Goal: Obtain resource: Download file/media

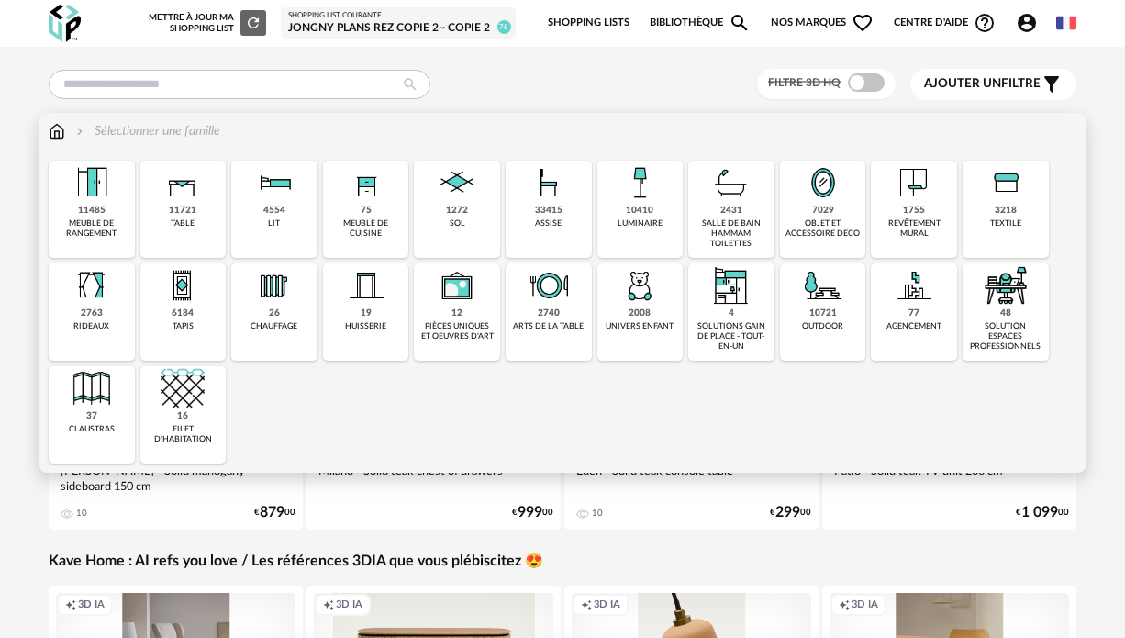
click at [58, 135] on img at bounding box center [57, 131] width 17 height 18
click at [453, 206] on div "1272" at bounding box center [457, 211] width 22 height 12
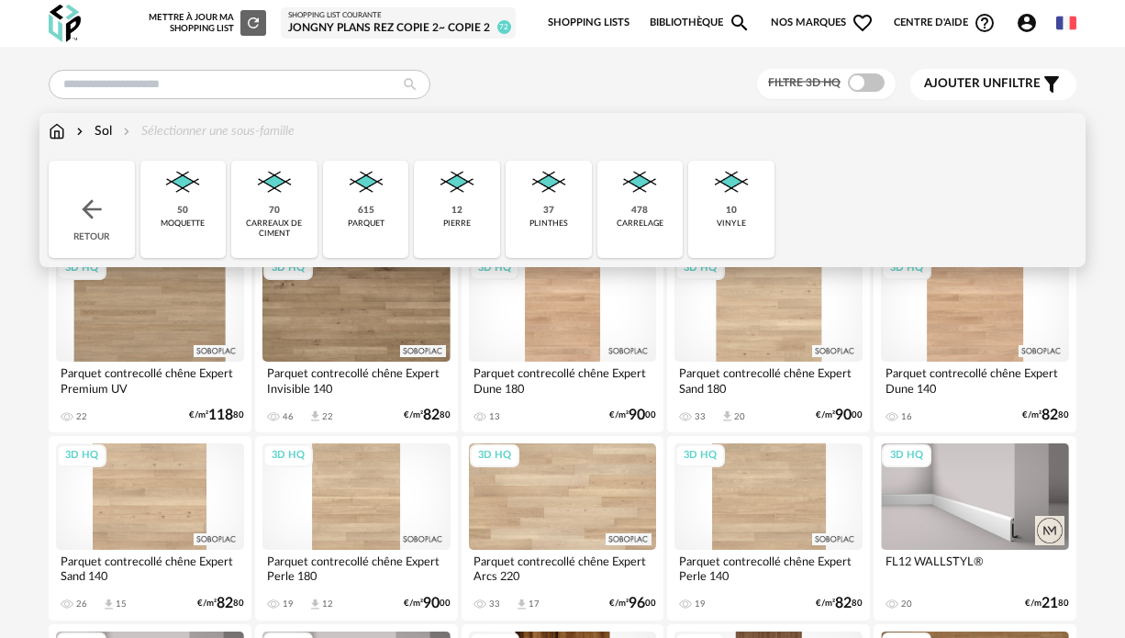
click at [89, 206] on img at bounding box center [91, 208] width 29 height 29
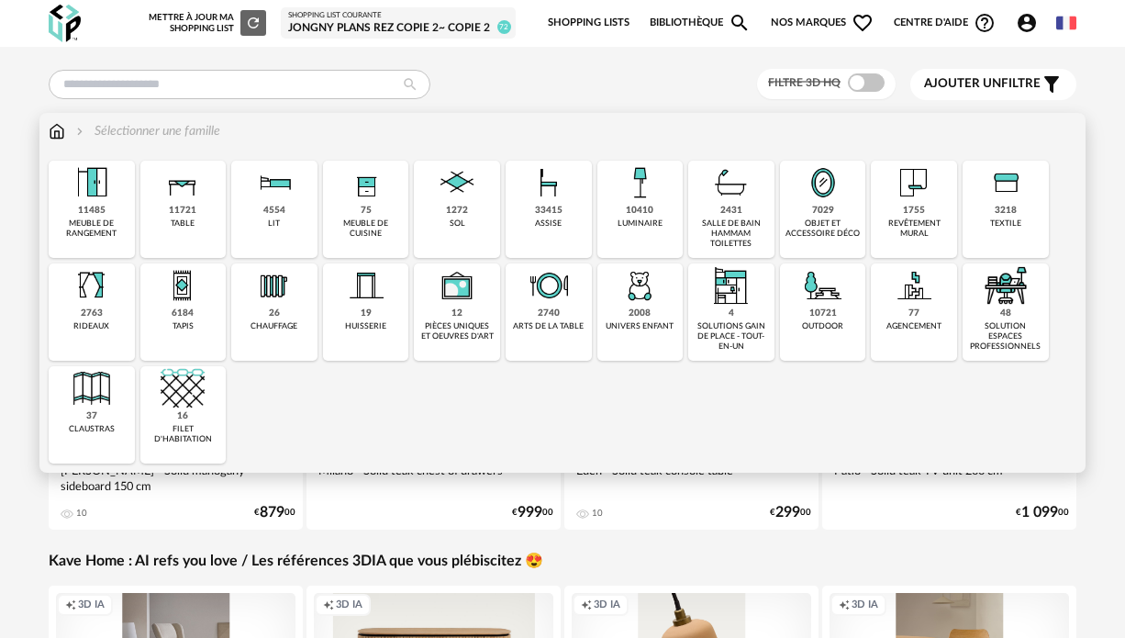
click at [905, 229] on div "revêtement mural" at bounding box center [913, 228] width 75 height 21
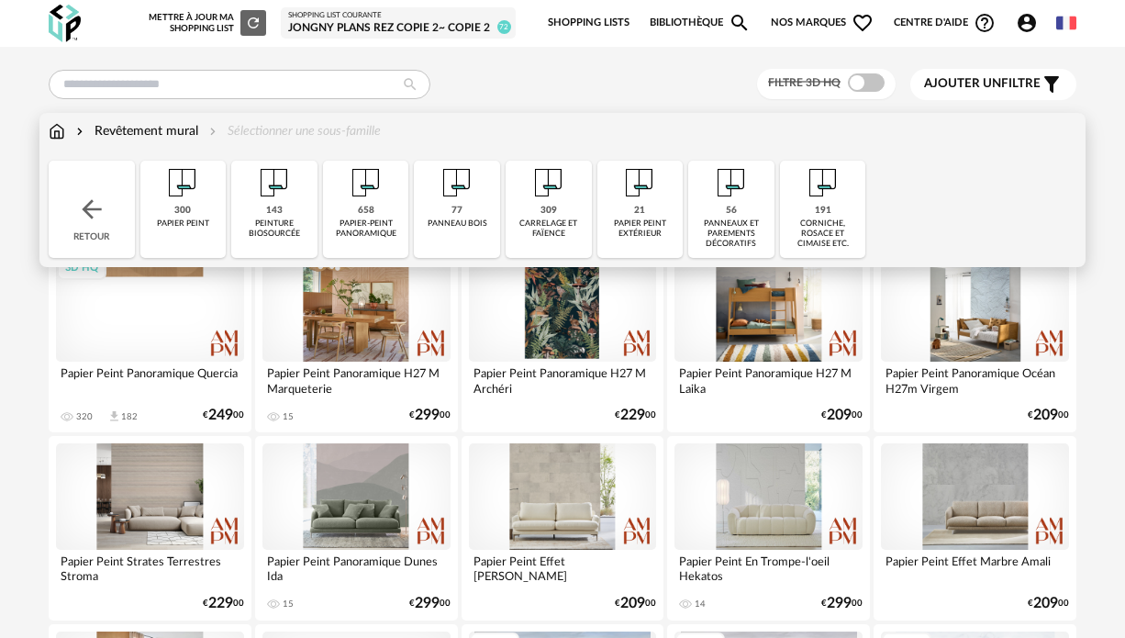
click at [554, 185] on img at bounding box center [549, 183] width 44 height 44
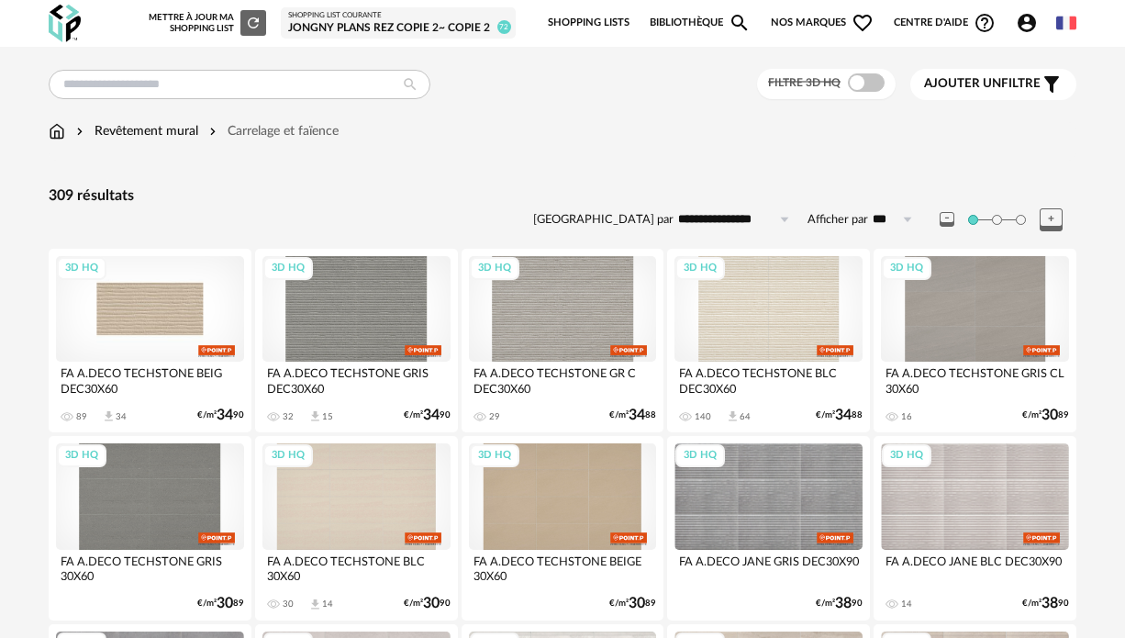
click at [194, 317] on div "3D HQ" at bounding box center [150, 309] width 188 height 106
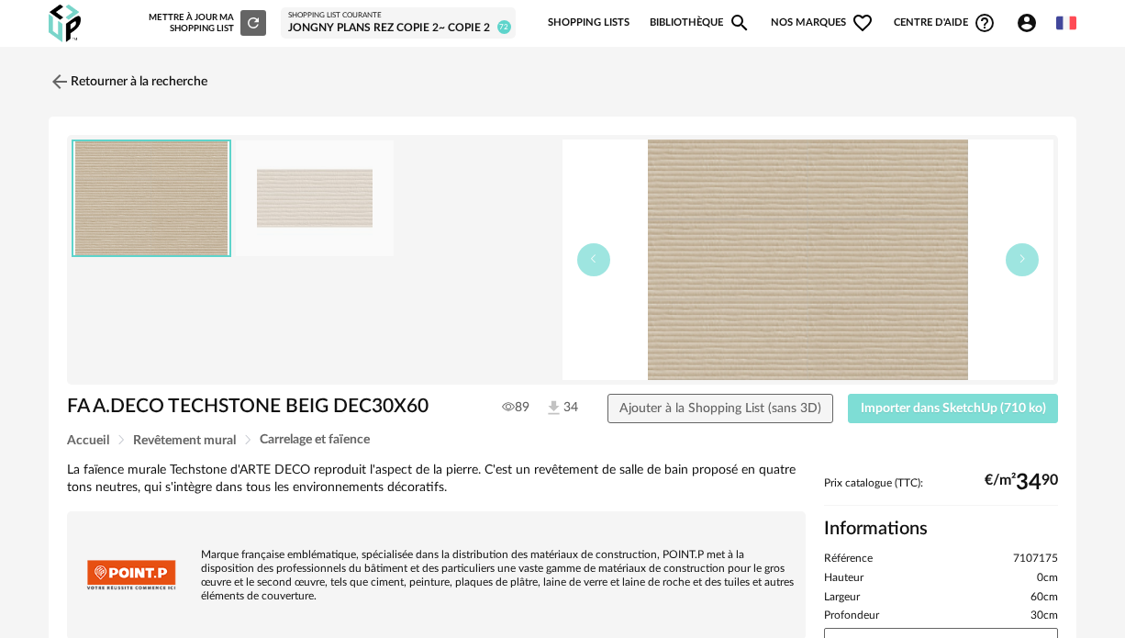
click at [927, 403] on span "Importer dans SketchUp (710 ko)" at bounding box center [953, 408] width 185 height 13
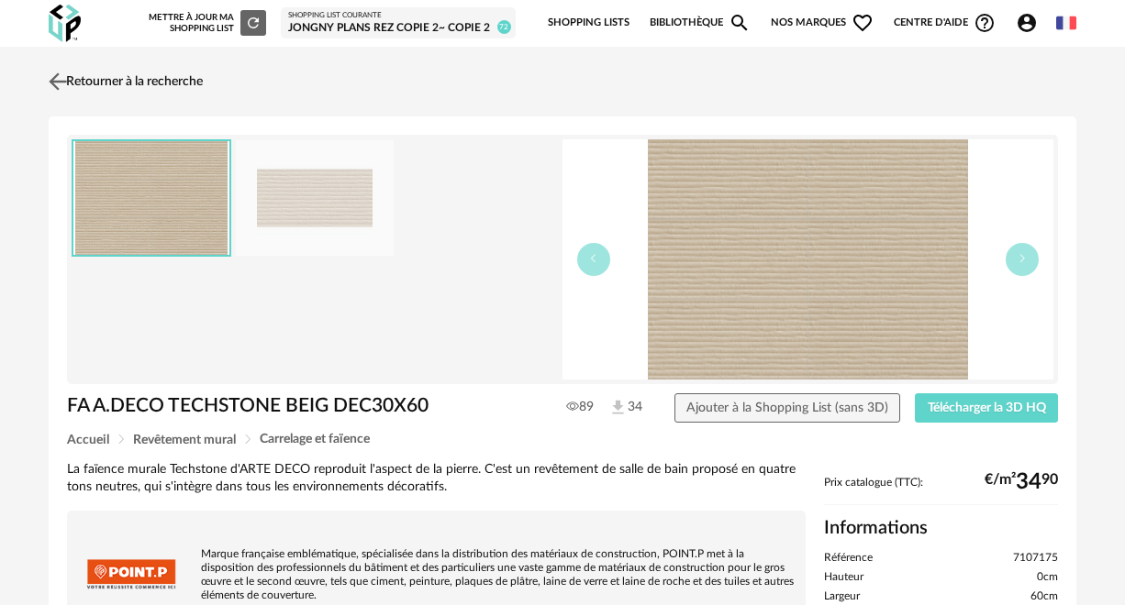
click at [96, 82] on link "Retourner à la recherche" at bounding box center [123, 81] width 159 height 40
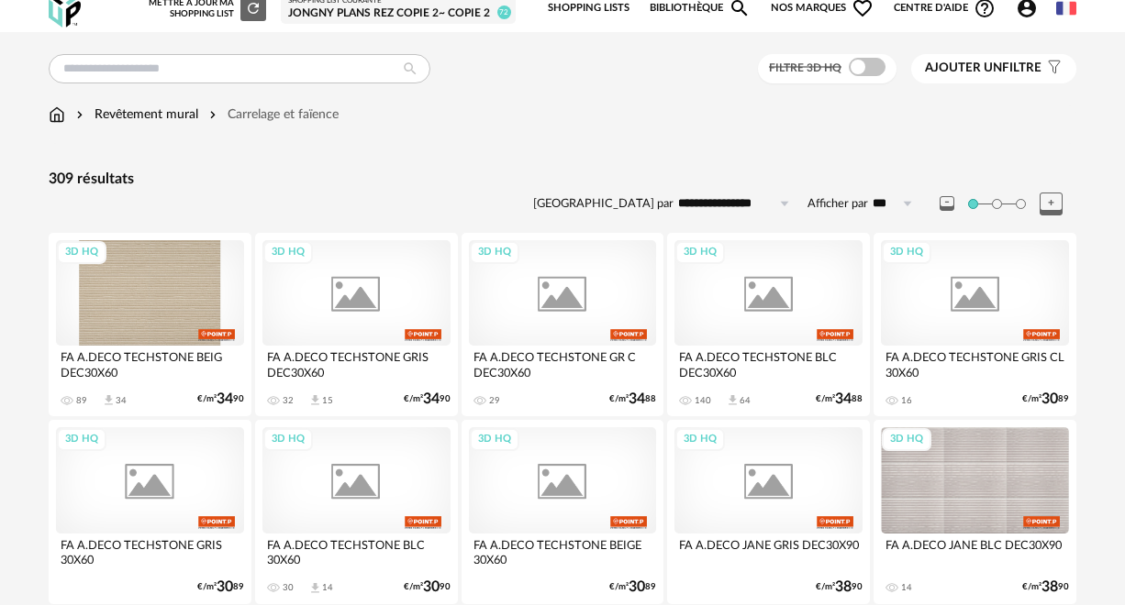
scroll to position [241, 0]
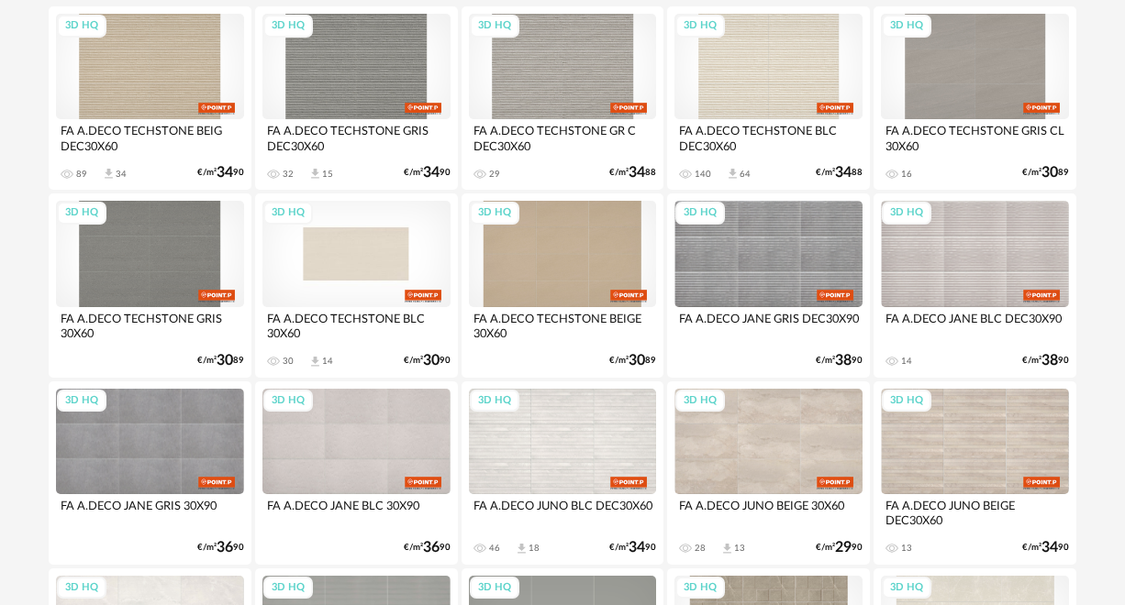
click at [375, 237] on div "3D HQ" at bounding box center [356, 254] width 188 height 106
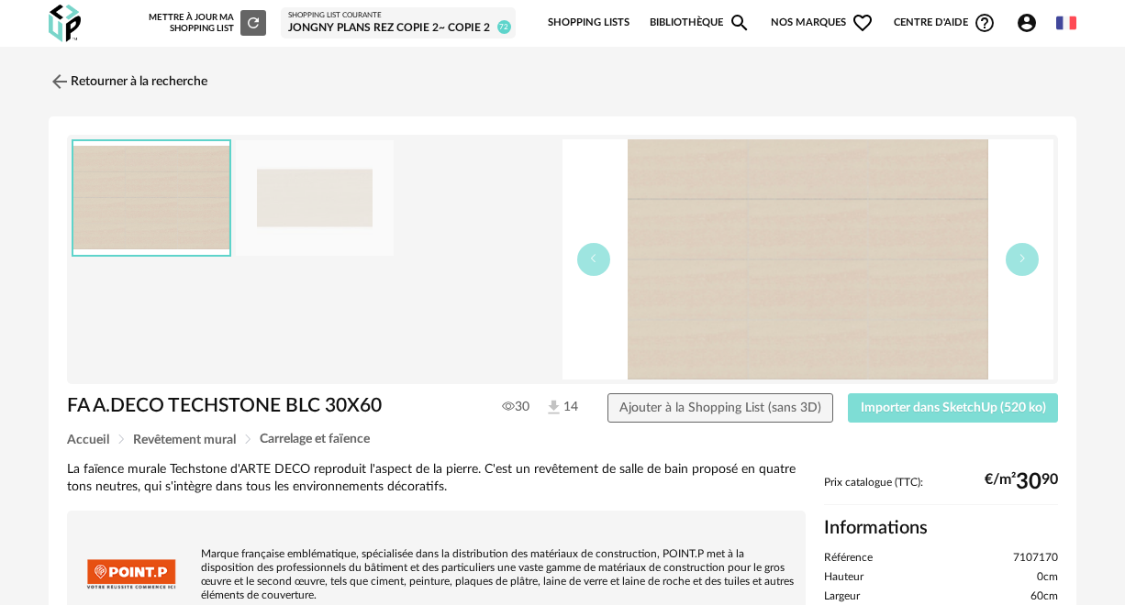
click at [886, 409] on span "Importer dans SketchUp (520 ko)" at bounding box center [953, 408] width 185 height 13
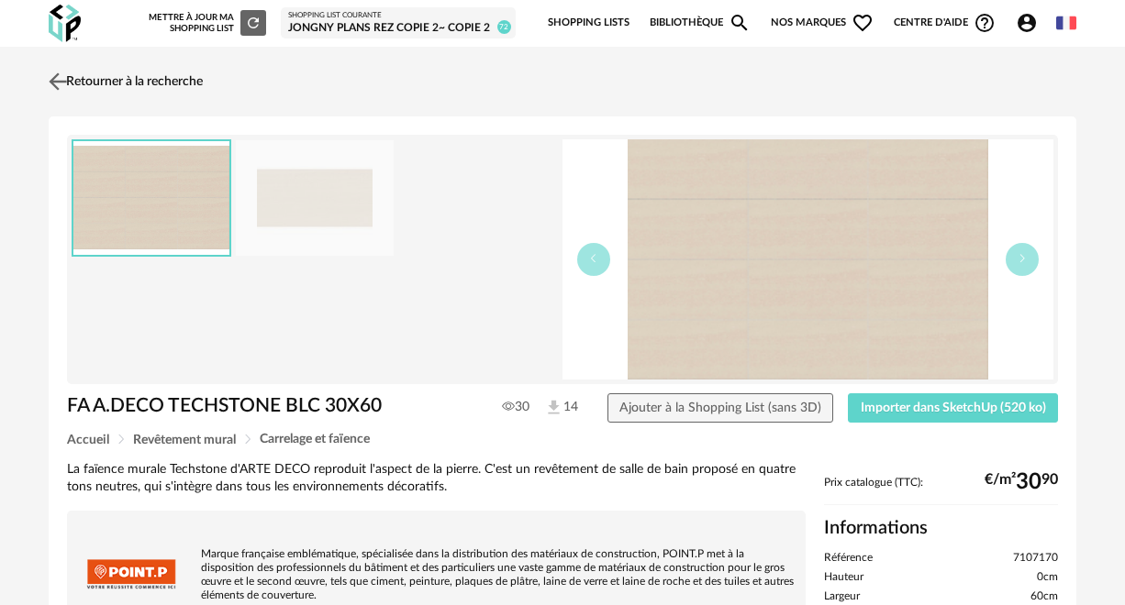
click at [173, 80] on link "Retourner à la recherche" at bounding box center [123, 81] width 159 height 40
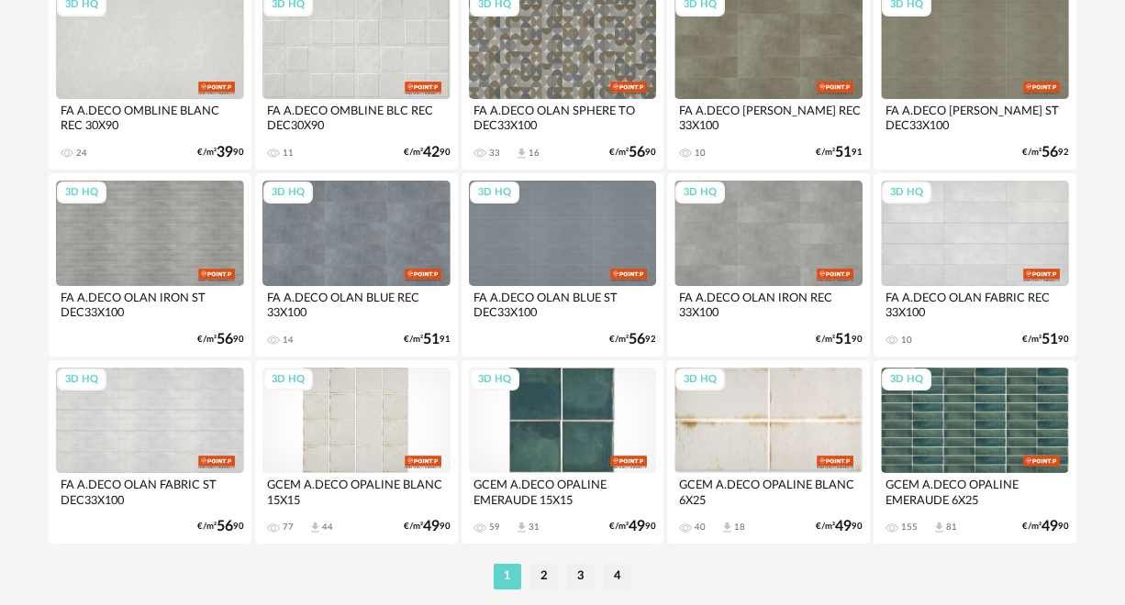
scroll to position [3505, 0]
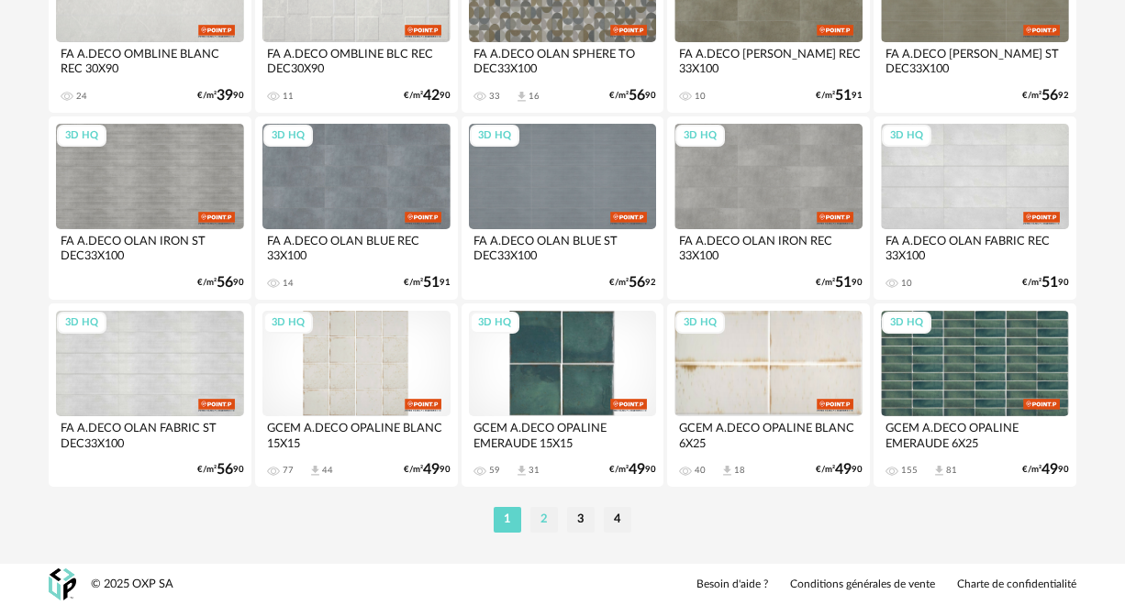
click at [541, 520] on li "2" at bounding box center [544, 520] width 28 height 26
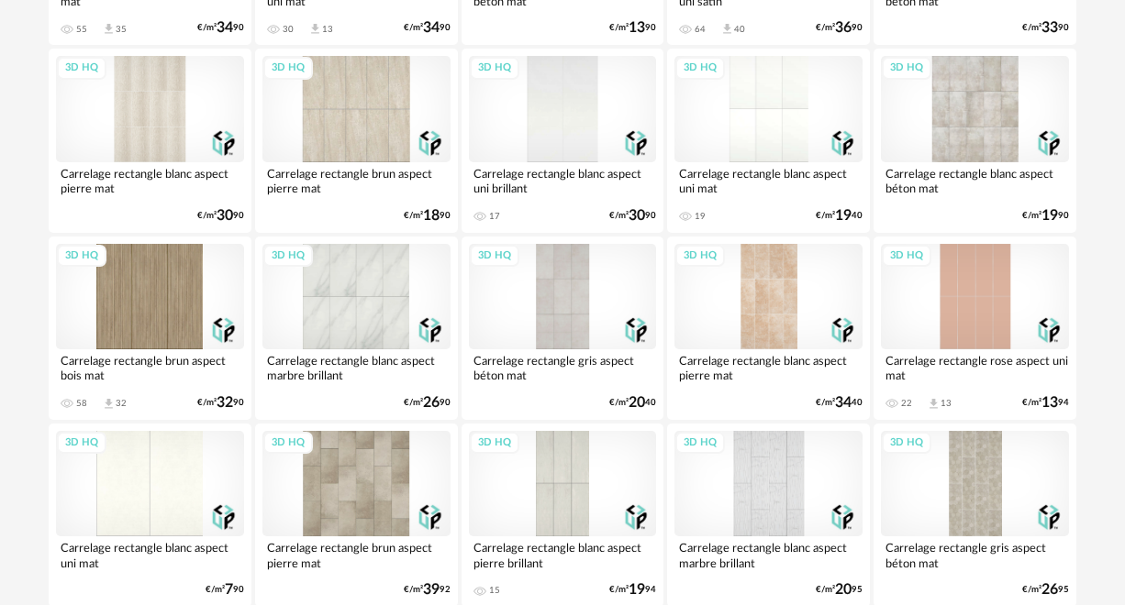
scroll to position [3505, 0]
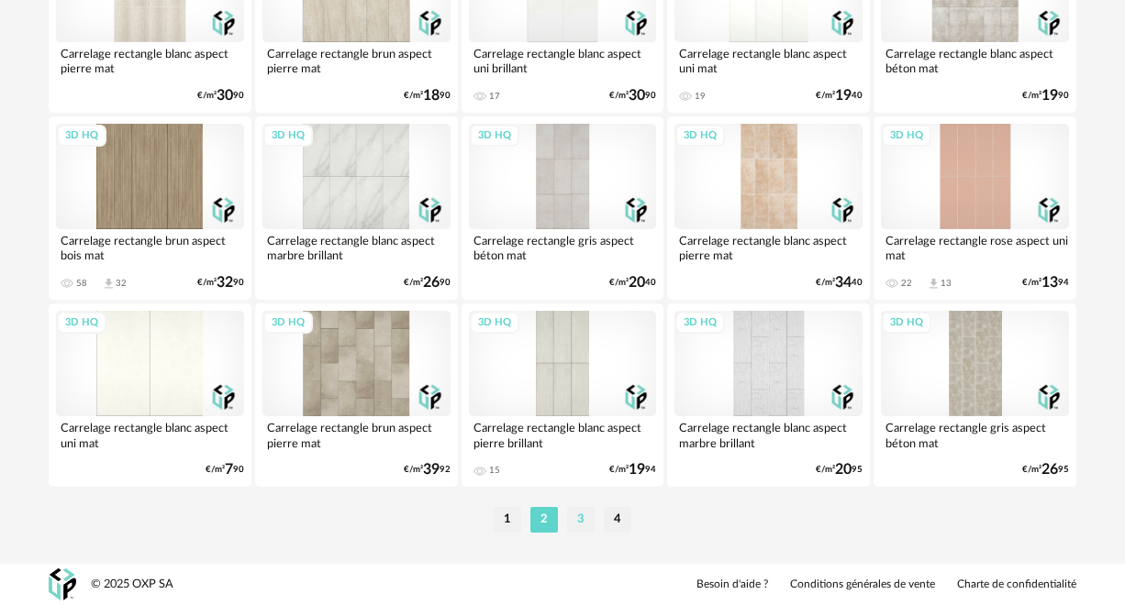
click at [584, 522] on li "3" at bounding box center [581, 520] width 28 height 26
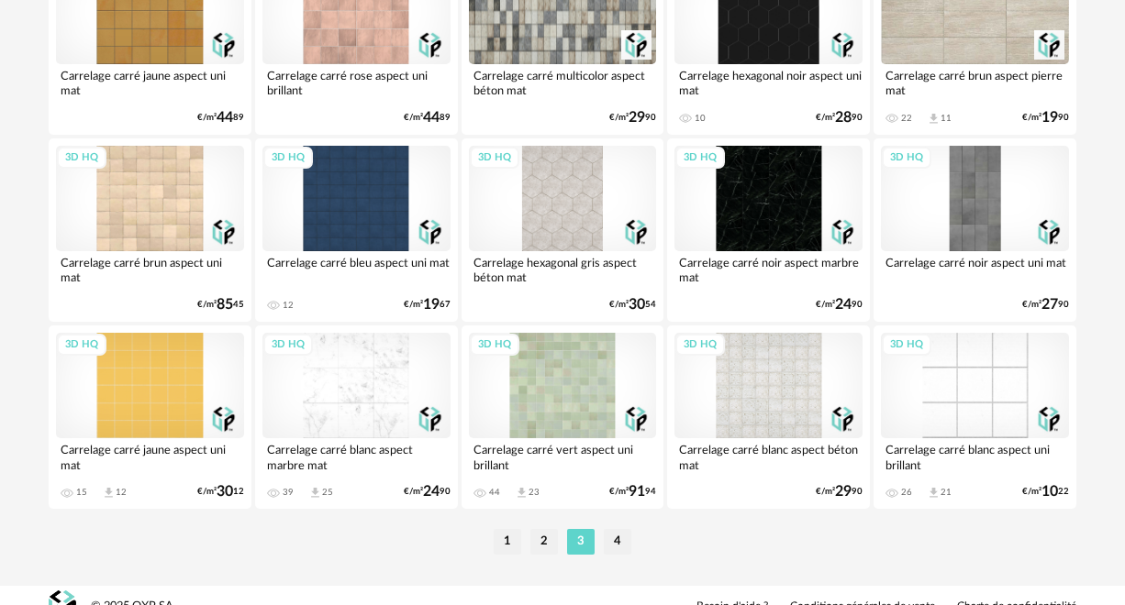
scroll to position [3505, 0]
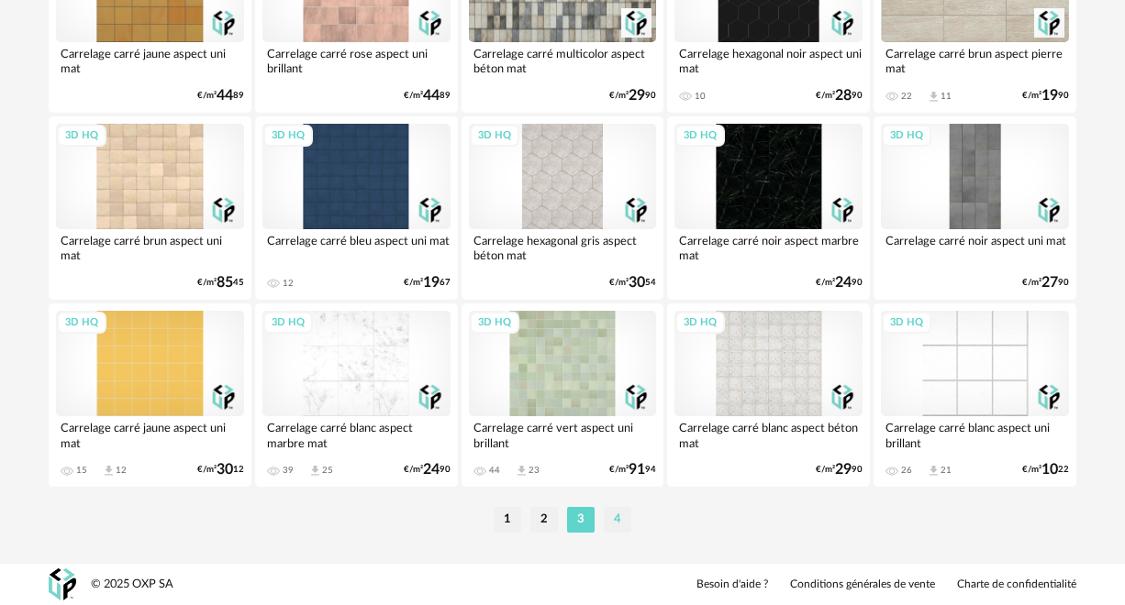
click at [612, 521] on li "4" at bounding box center [618, 520] width 28 height 26
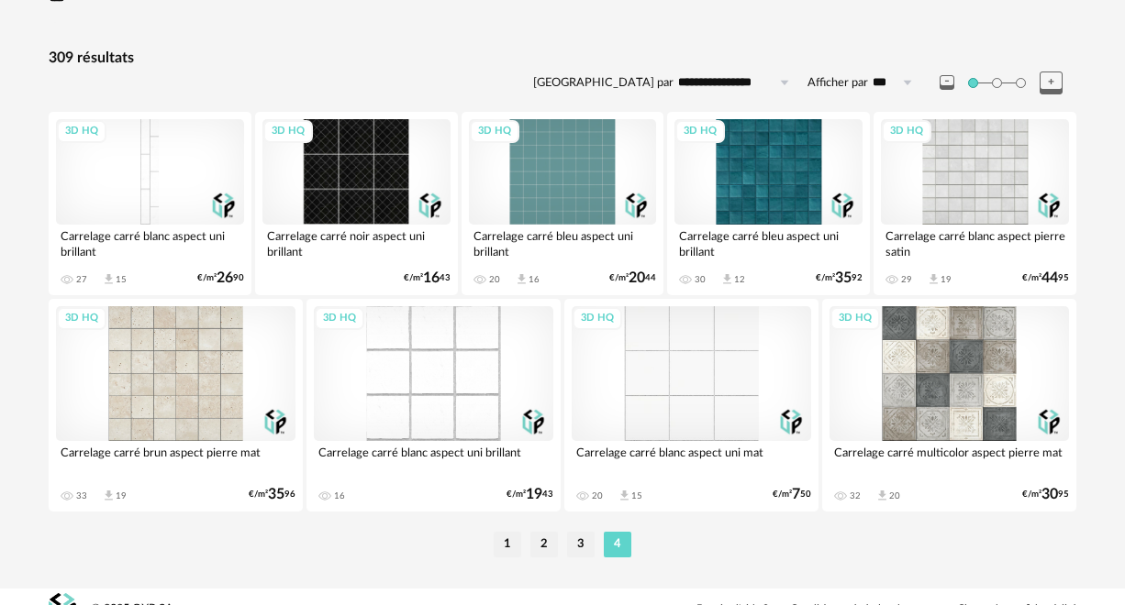
scroll to position [161, 0]
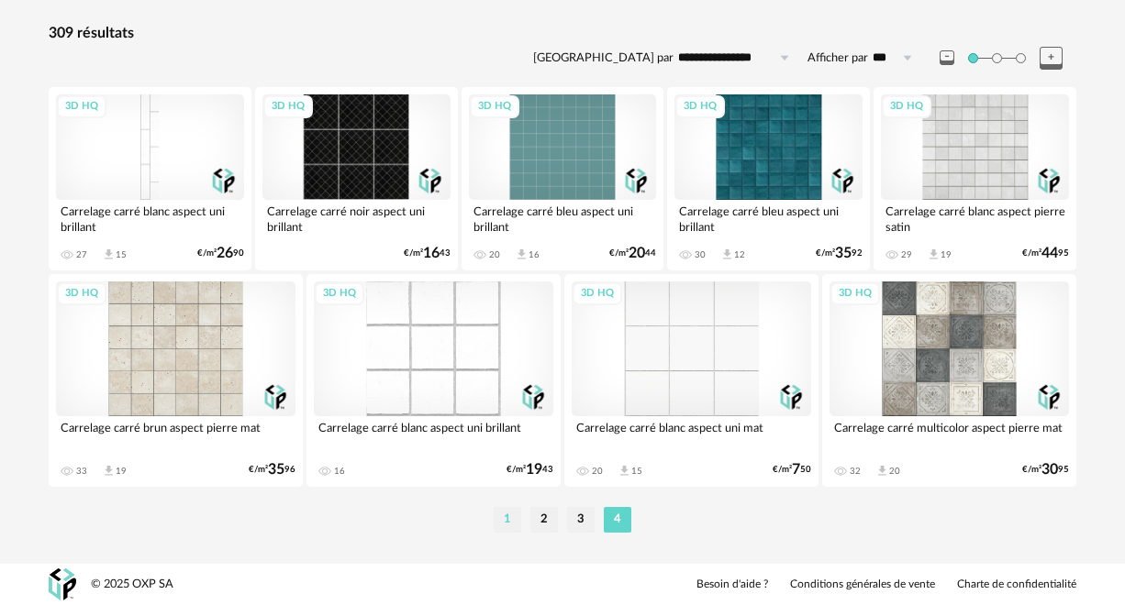
click at [503, 517] on li "1" at bounding box center [508, 520] width 28 height 26
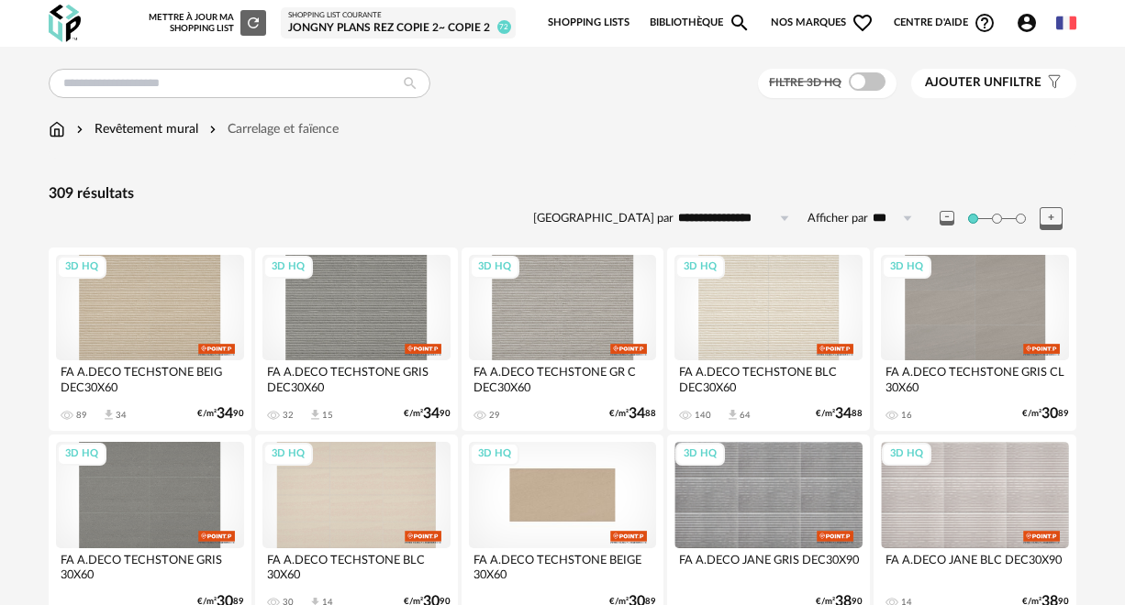
click at [561, 502] on div "3D HQ" at bounding box center [563, 495] width 188 height 106
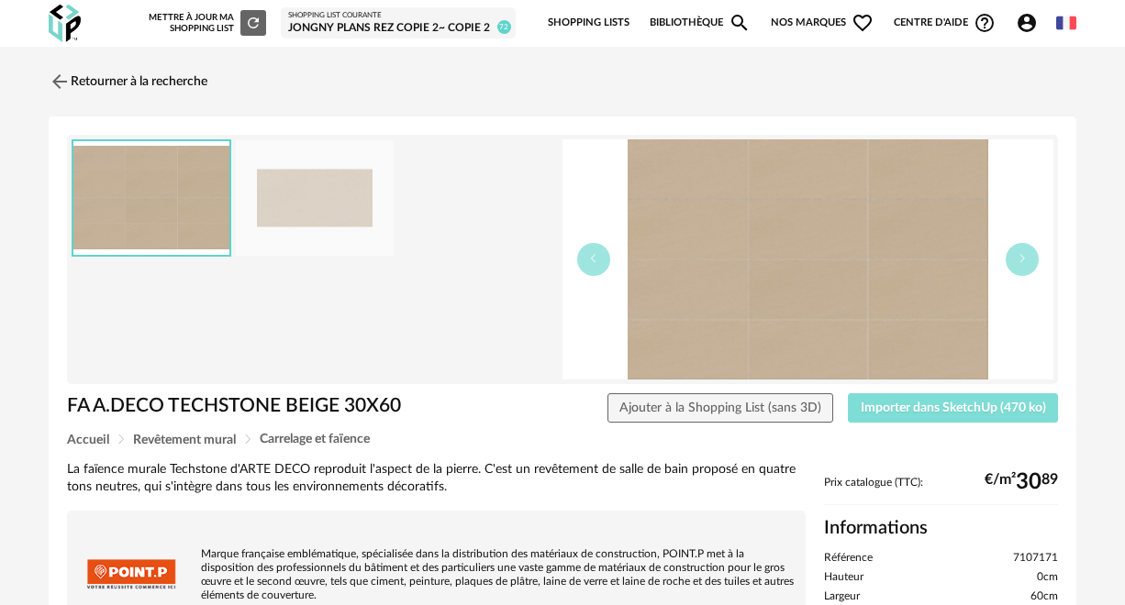
click at [894, 412] on span "Importer dans SketchUp (470 ko)" at bounding box center [953, 408] width 185 height 13
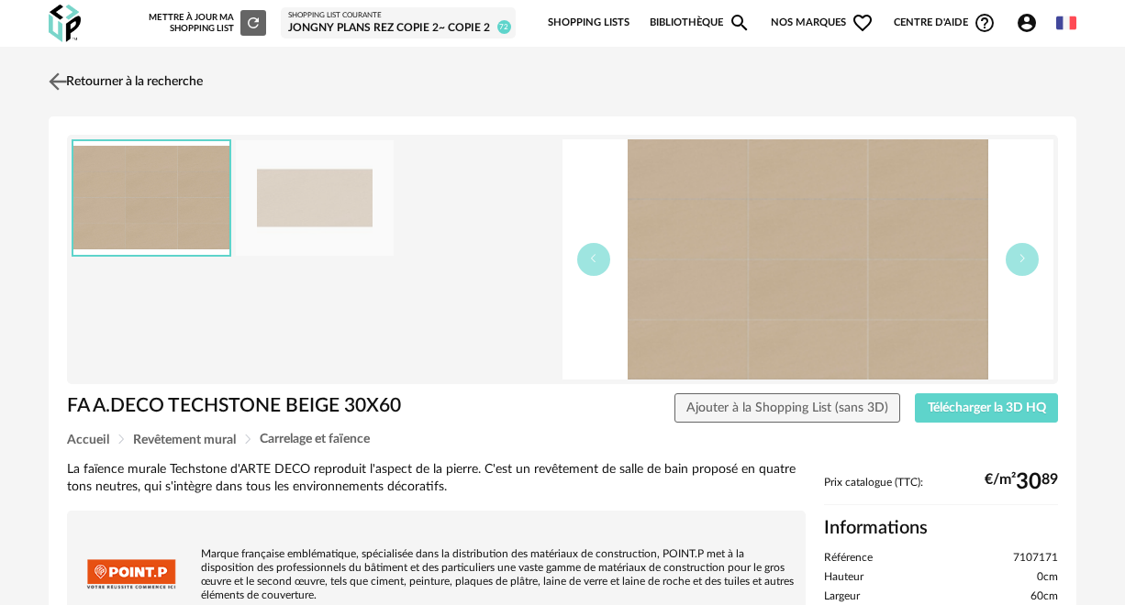
click at [79, 81] on link "Retourner à la recherche" at bounding box center [123, 81] width 159 height 40
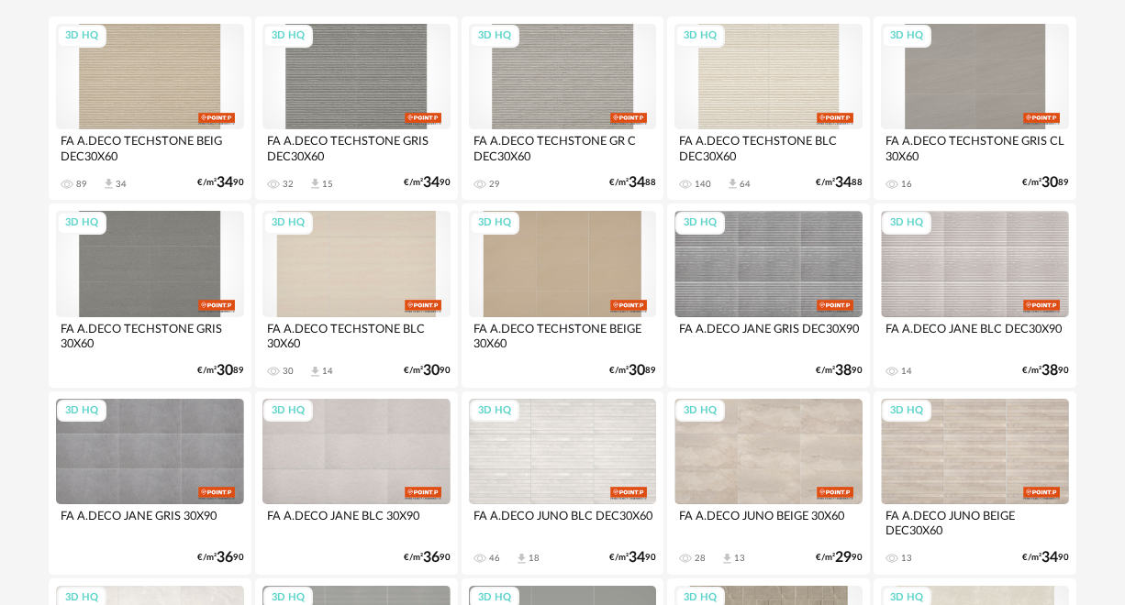
scroll to position [230, 0]
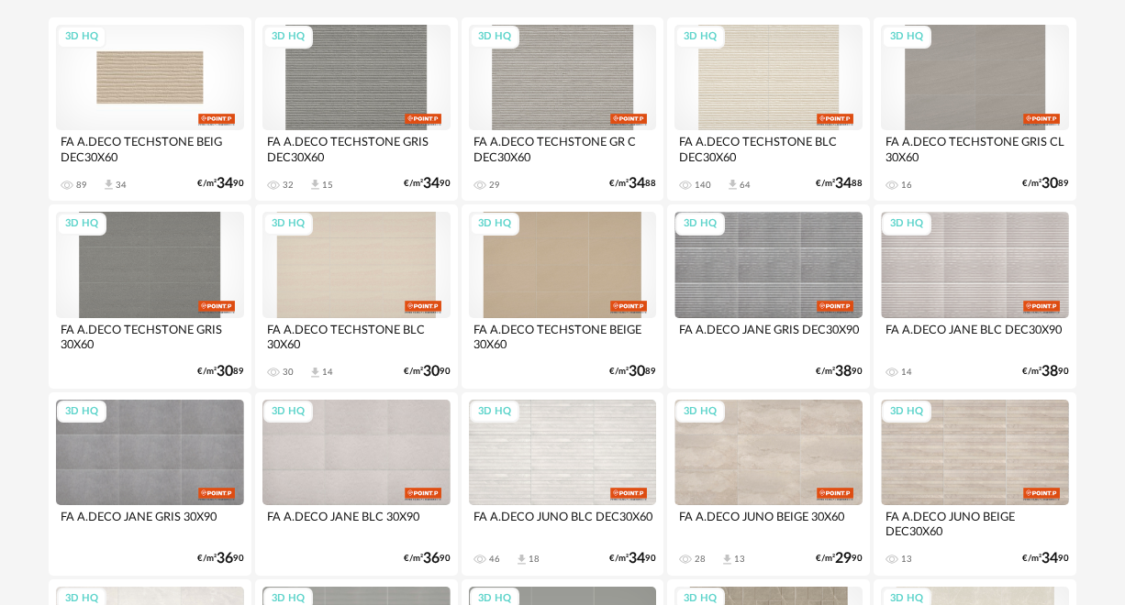
click at [169, 95] on div "3D HQ" at bounding box center [150, 78] width 188 height 106
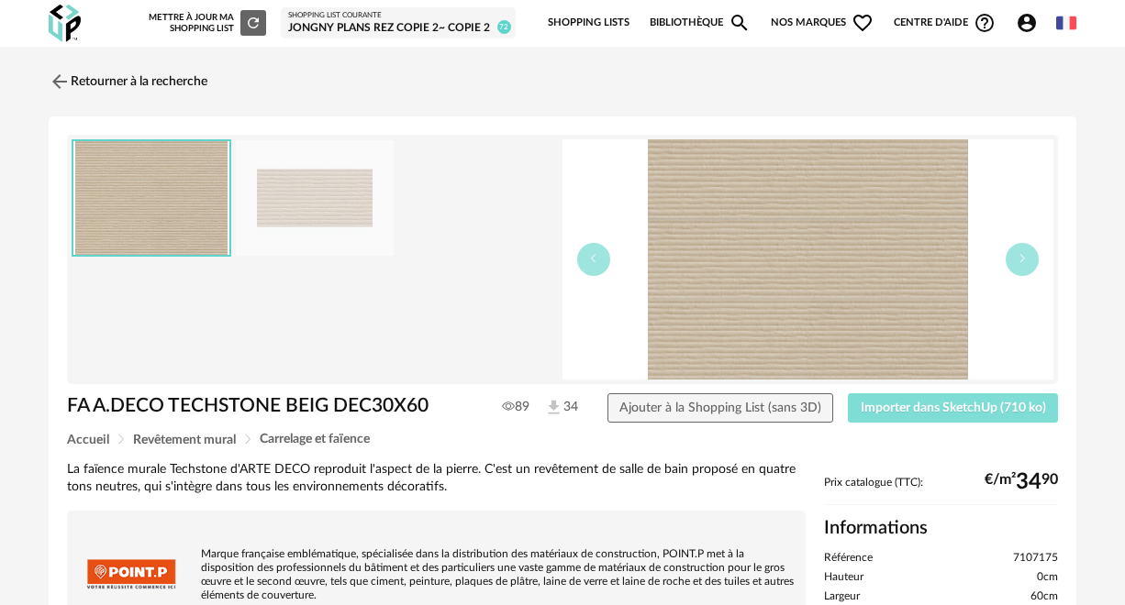
click at [961, 402] on span "Importer dans SketchUp (710 ko)" at bounding box center [953, 408] width 185 height 13
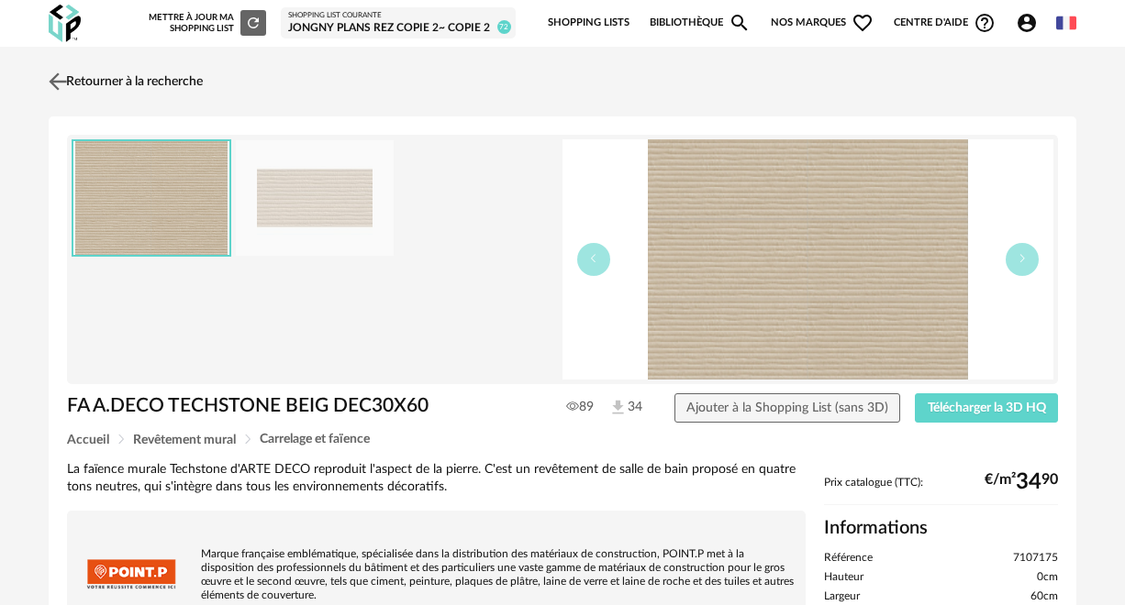
click at [91, 76] on link "Retourner à la recherche" at bounding box center [123, 81] width 159 height 40
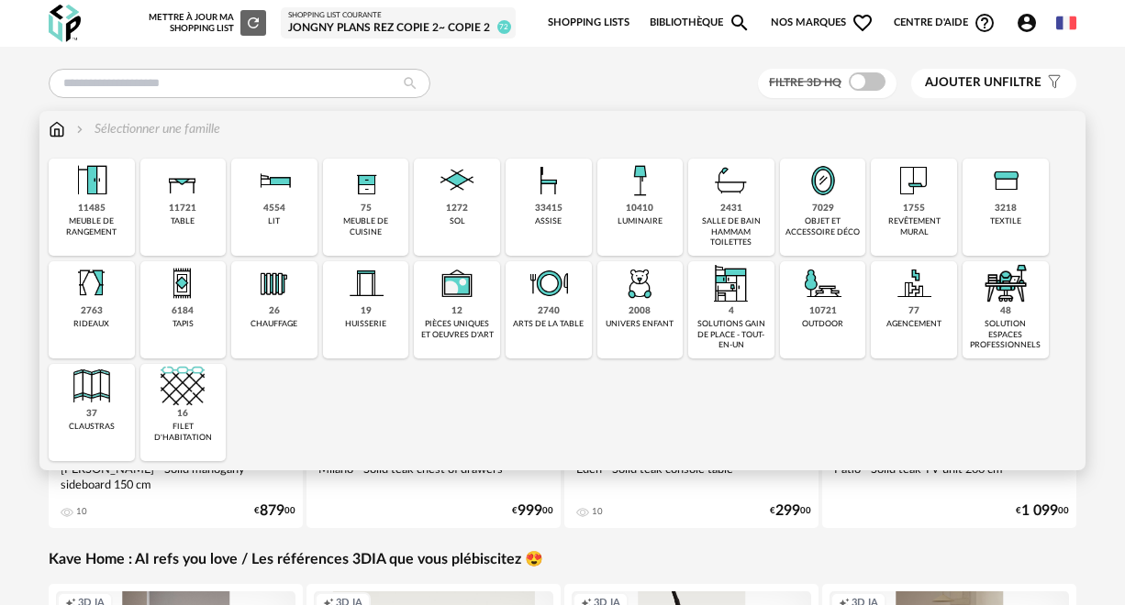
click at [916, 219] on div "revêtement mural" at bounding box center [913, 227] width 75 height 21
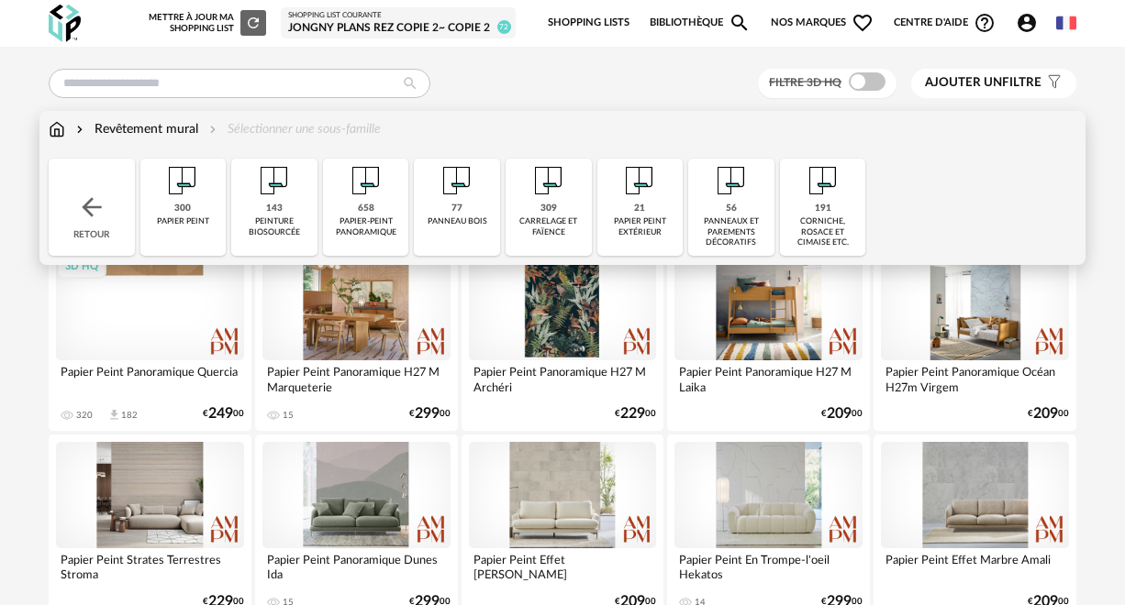
click at [546, 206] on div "309" at bounding box center [548, 209] width 17 height 12
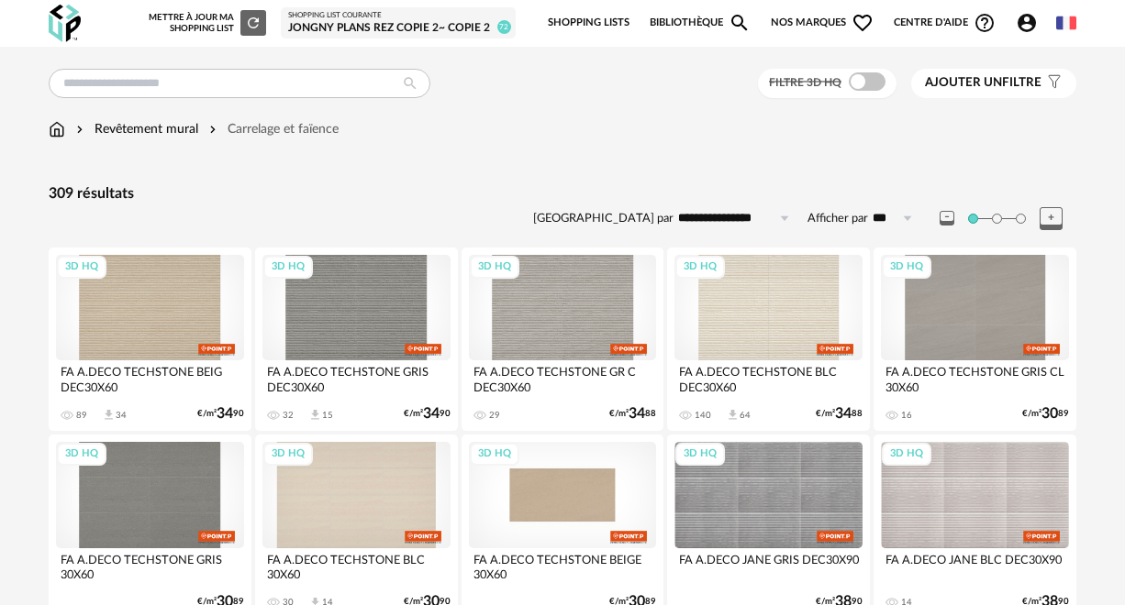
click at [597, 505] on div "3D HQ" at bounding box center [563, 495] width 188 height 106
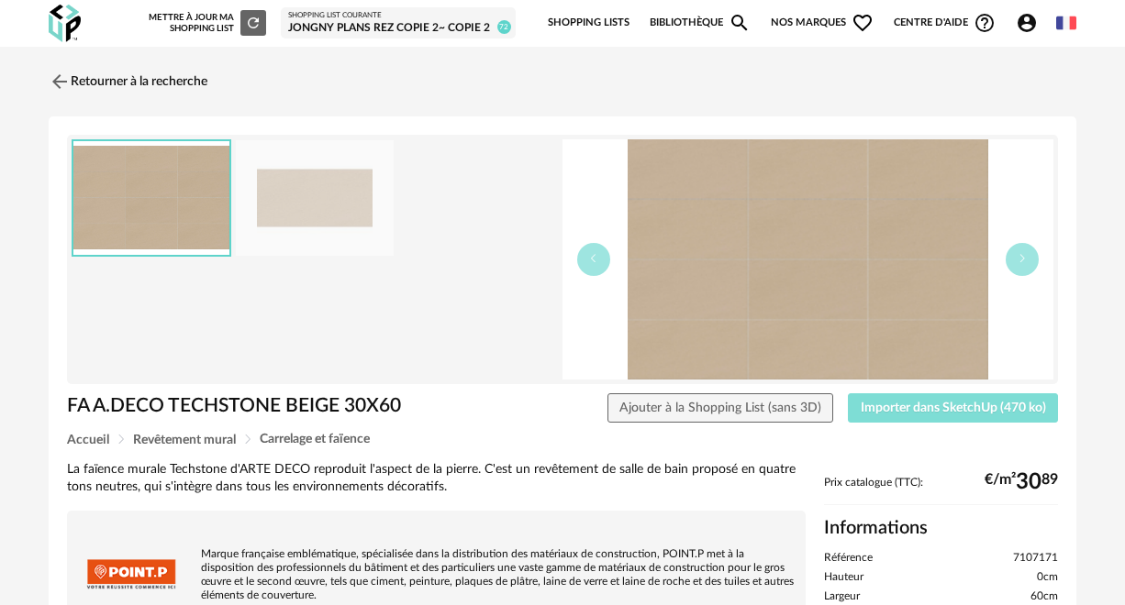
click at [937, 413] on span "Importer dans SketchUp (470 ko)" at bounding box center [953, 408] width 185 height 13
